Goal: Task Accomplishment & Management: Manage account settings

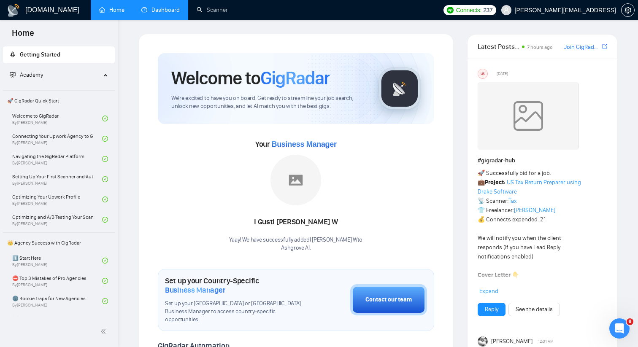
click at [175, 12] on link "Dashboard" at bounding box center [160, 9] width 38 height 7
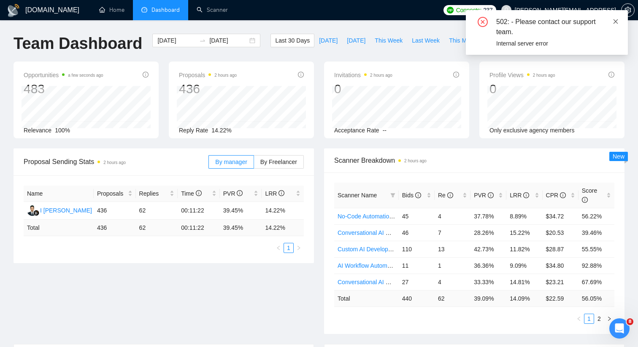
click at [616, 21] on icon "close" at bounding box center [615, 21] width 5 height 5
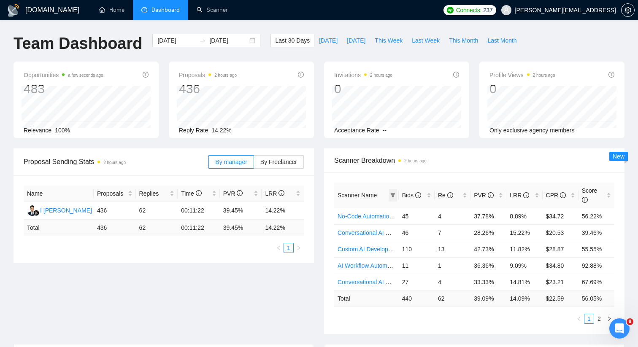
click at [392, 195] on icon "filter" at bounding box center [392, 195] width 5 height 4
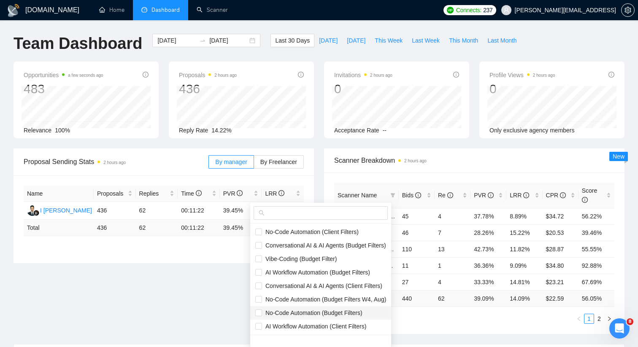
click at [300, 311] on span "No-Code Automation (Budget Filters)" at bounding box center [312, 313] width 100 height 7
checkbox input "true"
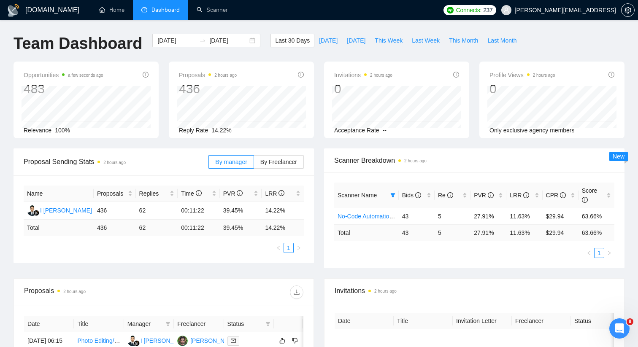
click at [457, 165] on span "Scanner Breakdown 2 hours ago" at bounding box center [474, 160] width 280 height 11
click at [378, 218] on link "No-Code Automation (Budget Filters)" at bounding box center [386, 216] width 97 height 7
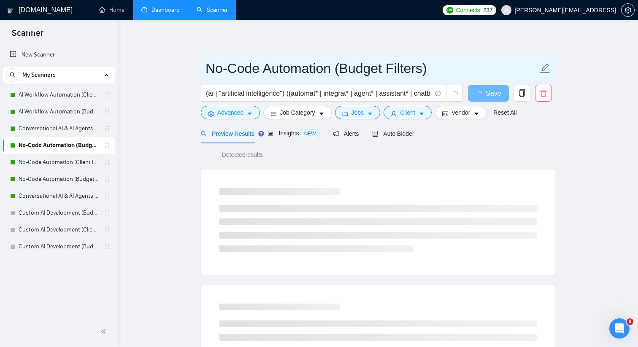
click at [274, 67] on input "No-Code Automation (Budget Filters)" at bounding box center [371, 68] width 332 height 21
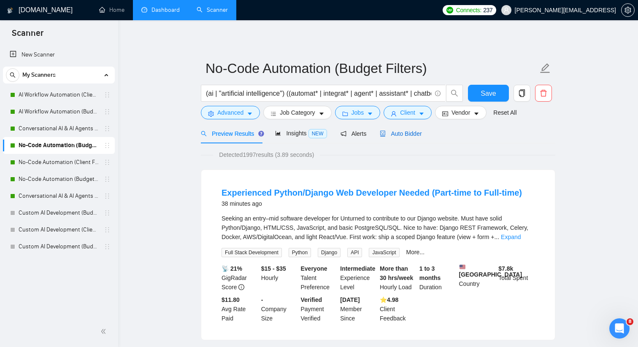
click at [401, 138] on div "Auto Bidder" at bounding box center [401, 133] width 42 height 9
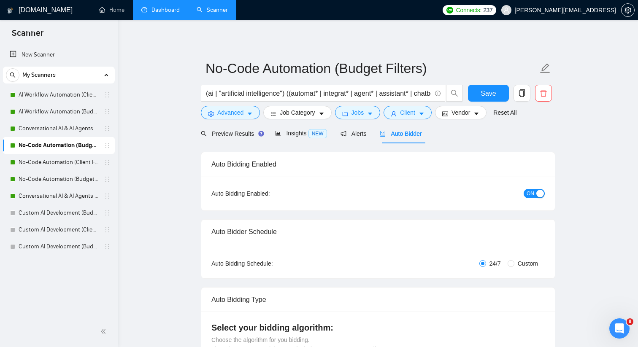
checkbox input "true"
click at [534, 193] on span "ON" at bounding box center [531, 193] width 8 height 9
click at [484, 90] on span "Save" at bounding box center [488, 93] width 15 height 11
checkbox input "true"
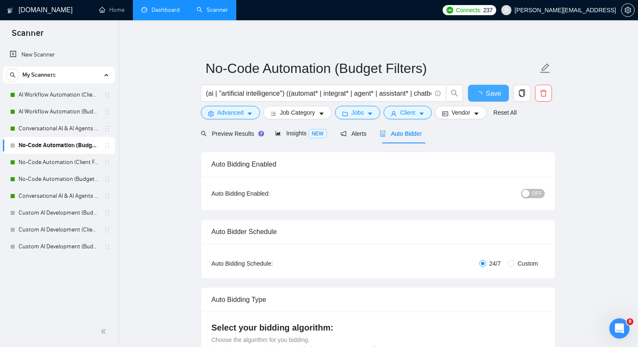
checkbox input "true"
click at [173, 10] on link "Dashboard" at bounding box center [160, 9] width 38 height 7
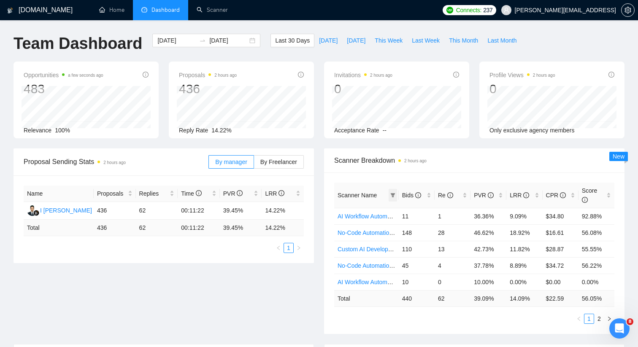
click at [390, 194] on icon "filter" at bounding box center [392, 195] width 5 height 5
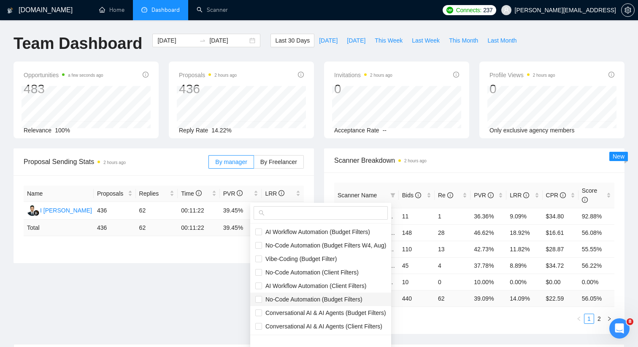
click at [337, 298] on span "No-Code Automation (Budget Filters)" at bounding box center [312, 299] width 100 height 7
checkbox input "true"
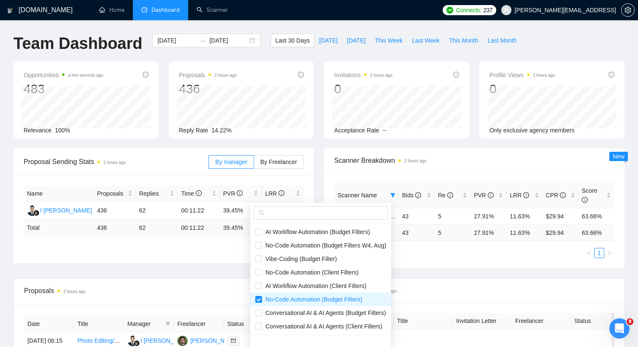
click at [459, 171] on div "Scanner Breakdown 2 hours ago" at bounding box center [474, 161] width 280 height 24
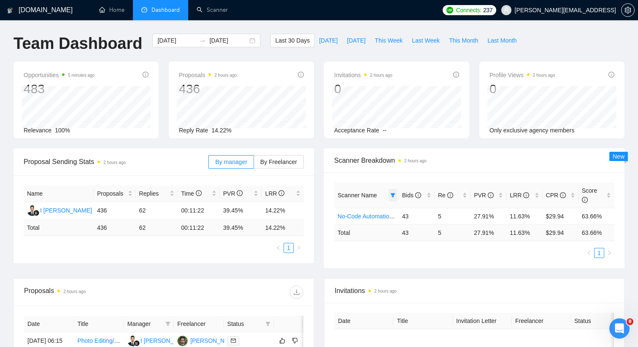
click at [389, 194] on span at bounding box center [393, 195] width 8 height 13
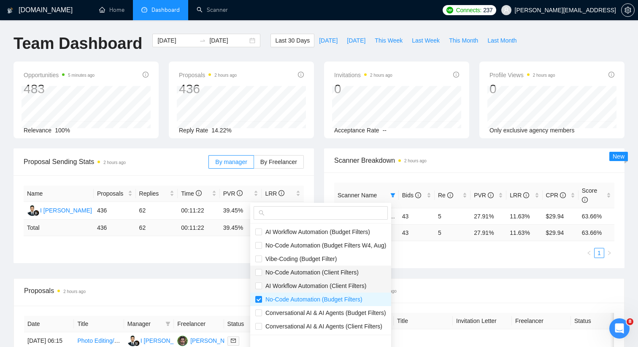
click at [334, 281] on span "AI Workflow Automation (Client Filters)" at bounding box center [320, 285] width 131 height 9
checkbox input "true"
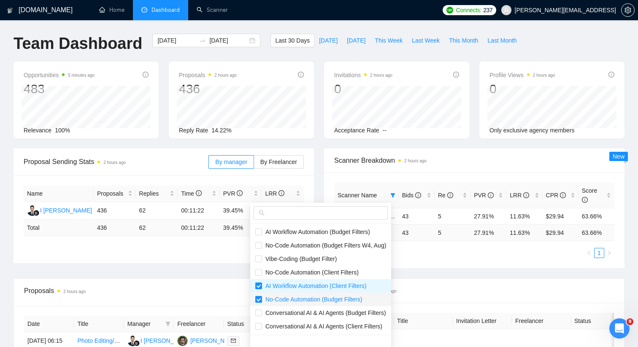
click at [259, 299] on input "checkbox" at bounding box center [258, 299] width 7 height 7
checkbox input "false"
click at [491, 254] on ul "1" at bounding box center [474, 253] width 280 height 10
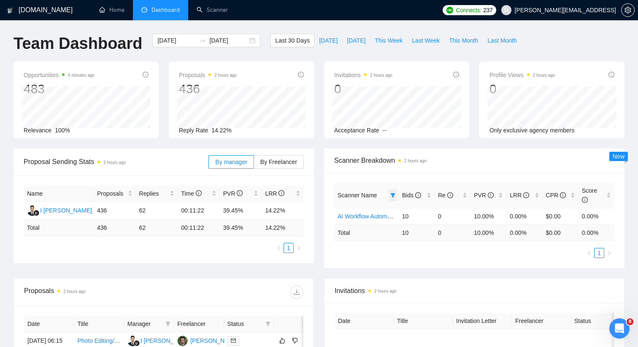
click at [392, 194] on icon "filter" at bounding box center [392, 195] width 5 height 4
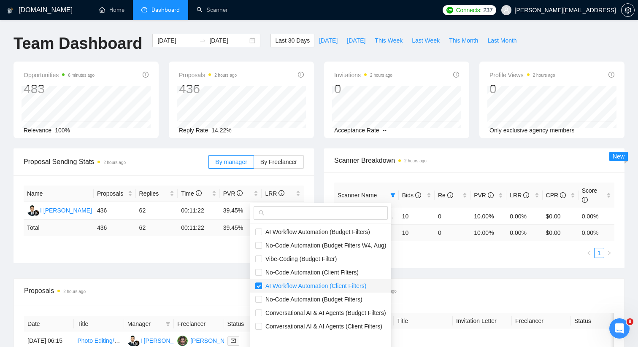
click at [259, 285] on input "checkbox" at bounding box center [258, 286] width 7 height 7
checkbox input "false"
click at [259, 274] on input "checkbox" at bounding box center [258, 272] width 7 height 7
checkbox input "true"
click at [444, 259] on div "Scanner Name Bids Re PVR LRR CPR Score AI Workflow Automation (Client Filters) …" at bounding box center [474, 221] width 300 height 96
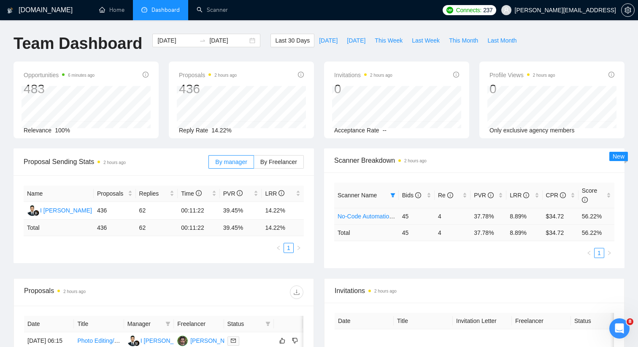
click at [372, 217] on link "No-Code Automation (Client Filters)" at bounding box center [384, 216] width 93 height 7
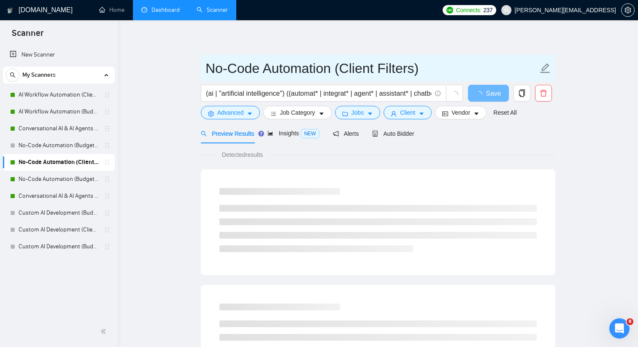
click at [304, 67] on input "No-Code Automation (Client Filters)" at bounding box center [371, 68] width 332 height 21
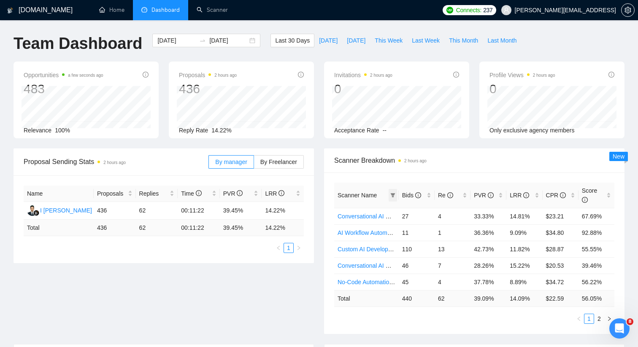
click at [392, 193] on icon "filter" at bounding box center [392, 195] width 5 height 5
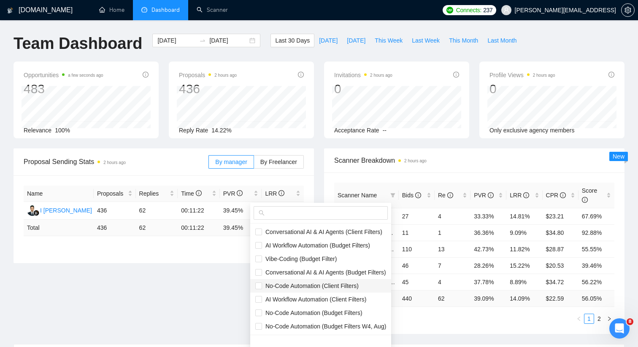
click at [343, 286] on span "No-Code Automation (Client Filters)" at bounding box center [310, 286] width 97 height 7
checkbox input "true"
click at [417, 181] on div "Scanner Name Bids Re PVR LRR CPR Score Conversational AI & AI Agents (Client Fi…" at bounding box center [474, 254] width 300 height 162
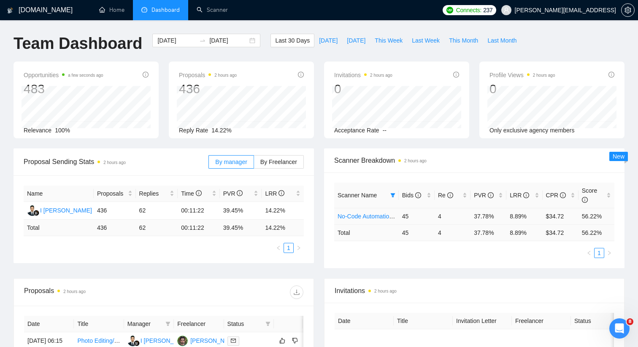
click at [385, 216] on link "No-Code Automation (Client Filters)" at bounding box center [384, 216] width 93 height 7
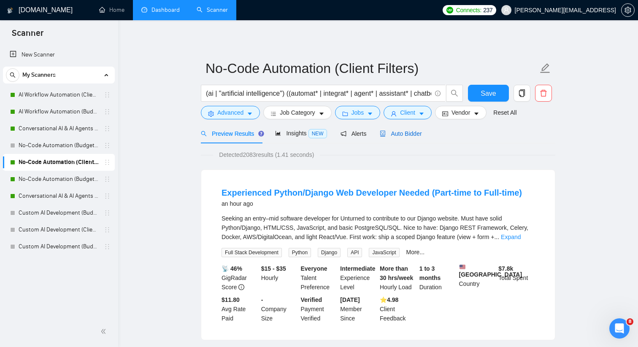
click at [418, 136] on span "Auto Bidder" at bounding box center [401, 133] width 42 height 7
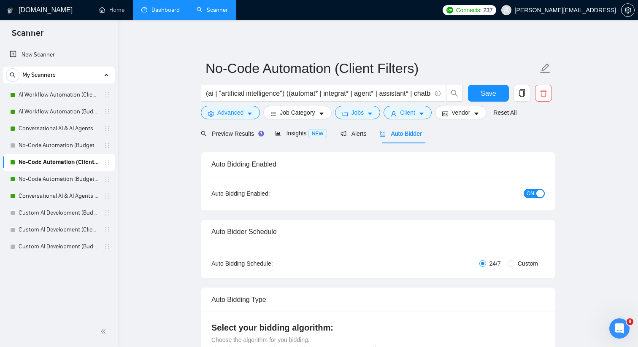
click at [529, 193] on span "ON" at bounding box center [531, 193] width 8 height 9
click at [493, 98] on span "Save" at bounding box center [488, 93] width 15 height 11
checkbox input "true"
click at [176, 8] on link "Dashboard" at bounding box center [160, 9] width 38 height 7
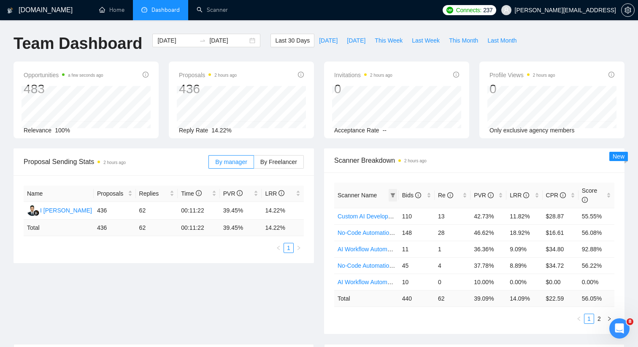
click at [393, 194] on icon "filter" at bounding box center [392, 195] width 5 height 4
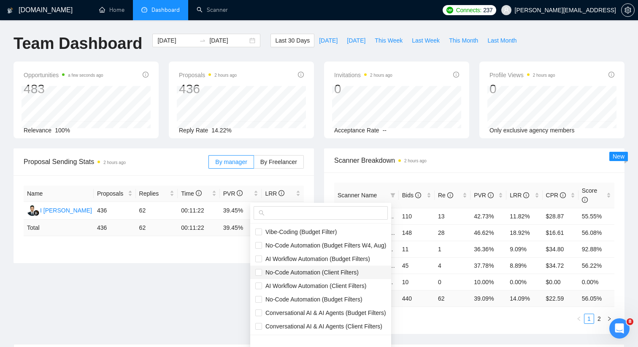
click at [319, 273] on span "No-Code Automation (Client Filters)" at bounding box center [310, 272] width 97 height 7
checkbox input "true"
click at [438, 173] on div "Scanner Name Bids Re PVR LRR CPR Score Custom AI Development (Budget Filter) 11…" at bounding box center [474, 254] width 300 height 162
